Goal: Task Accomplishment & Management: Complete application form

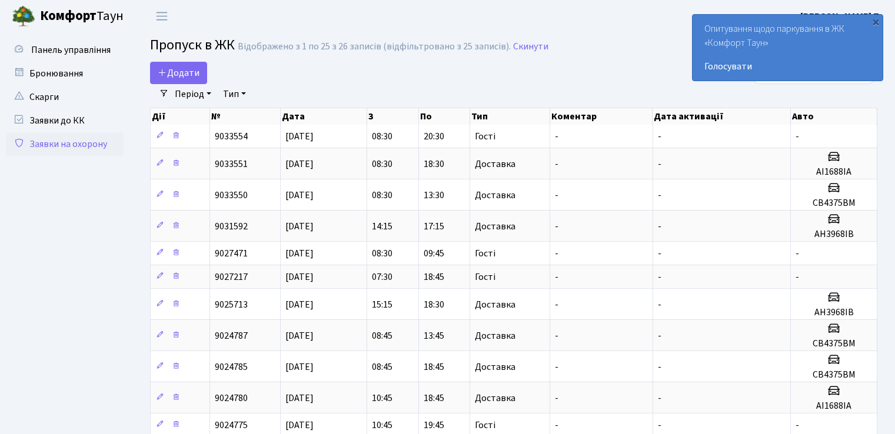
select select "25"
click at [191, 69] on span "Додати" at bounding box center [179, 72] width 42 height 13
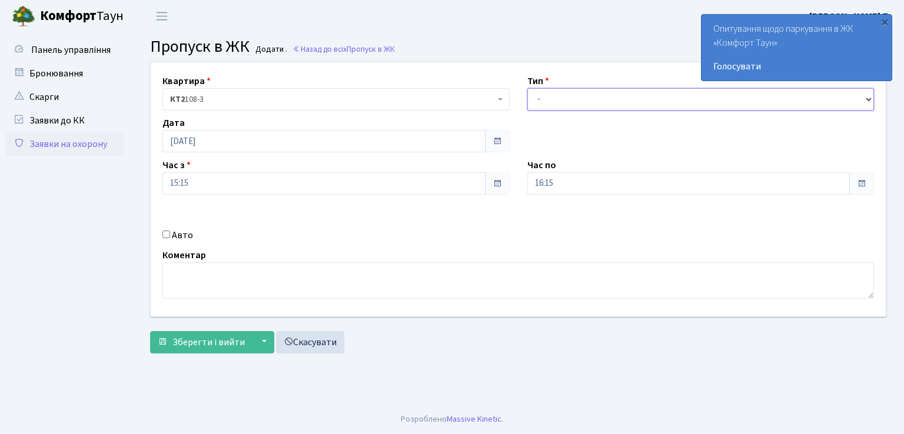
drag, startPoint x: 583, startPoint y: 97, endPoint x: 585, endPoint y: 105, distance: 8.0
click at [583, 97] on select "- Доставка Таксі Гості Сервіс" at bounding box center [700, 99] width 347 height 22
select select "1"
click at [527, 88] on select "- Доставка Таксі Гості Сервіс" at bounding box center [700, 99] width 347 height 22
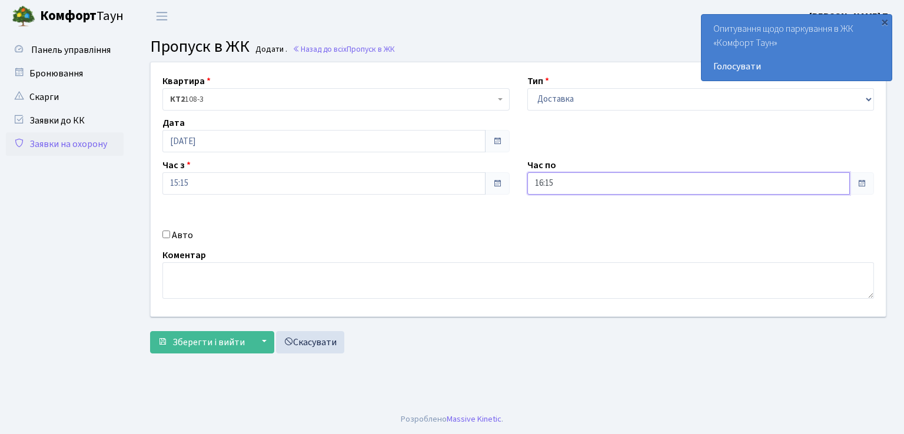
click at [577, 181] on input "16:15" at bounding box center [688, 183] width 323 height 22
click at [558, 223] on icon at bounding box center [560, 224] width 32 height 32
click at [558, 224] on icon at bounding box center [560, 224] width 32 height 32
type input "18:15"
drag, startPoint x: 165, startPoint y: 231, endPoint x: 183, endPoint y: 239, distance: 19.8
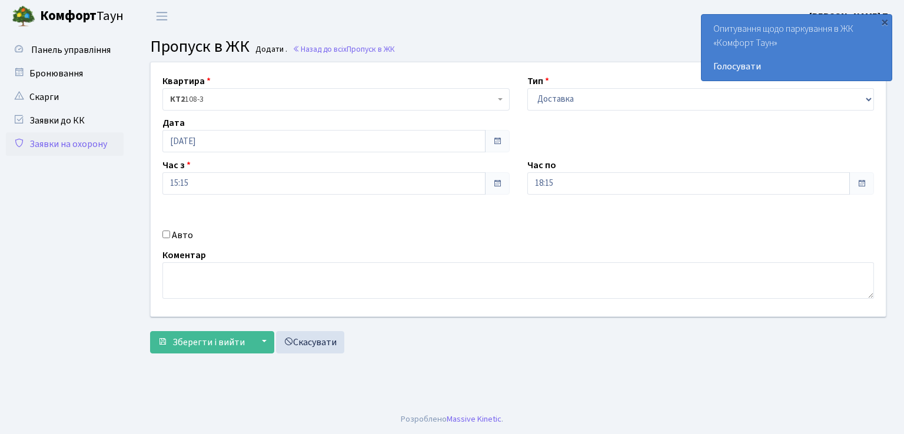
click at [164, 232] on input "Авто" at bounding box center [166, 235] width 8 height 8
checkbox input "true"
click at [558, 224] on input "text" at bounding box center [700, 225] width 347 height 22
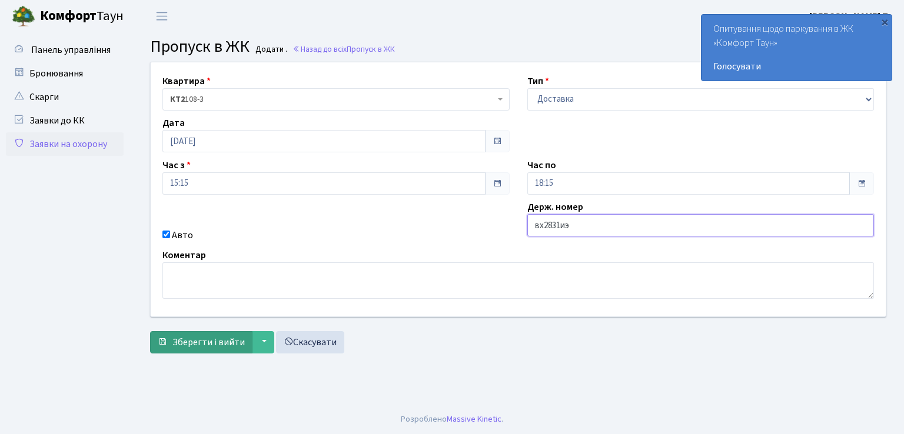
type input "вх2831иэ"
click at [193, 339] on span "Зберегти і вийти" at bounding box center [208, 342] width 72 height 13
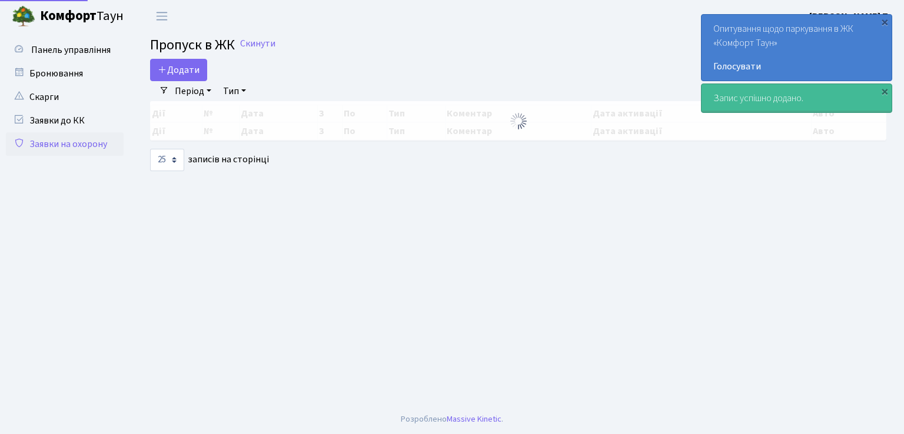
select select "25"
